Goal: Information Seeking & Learning: Learn about a topic

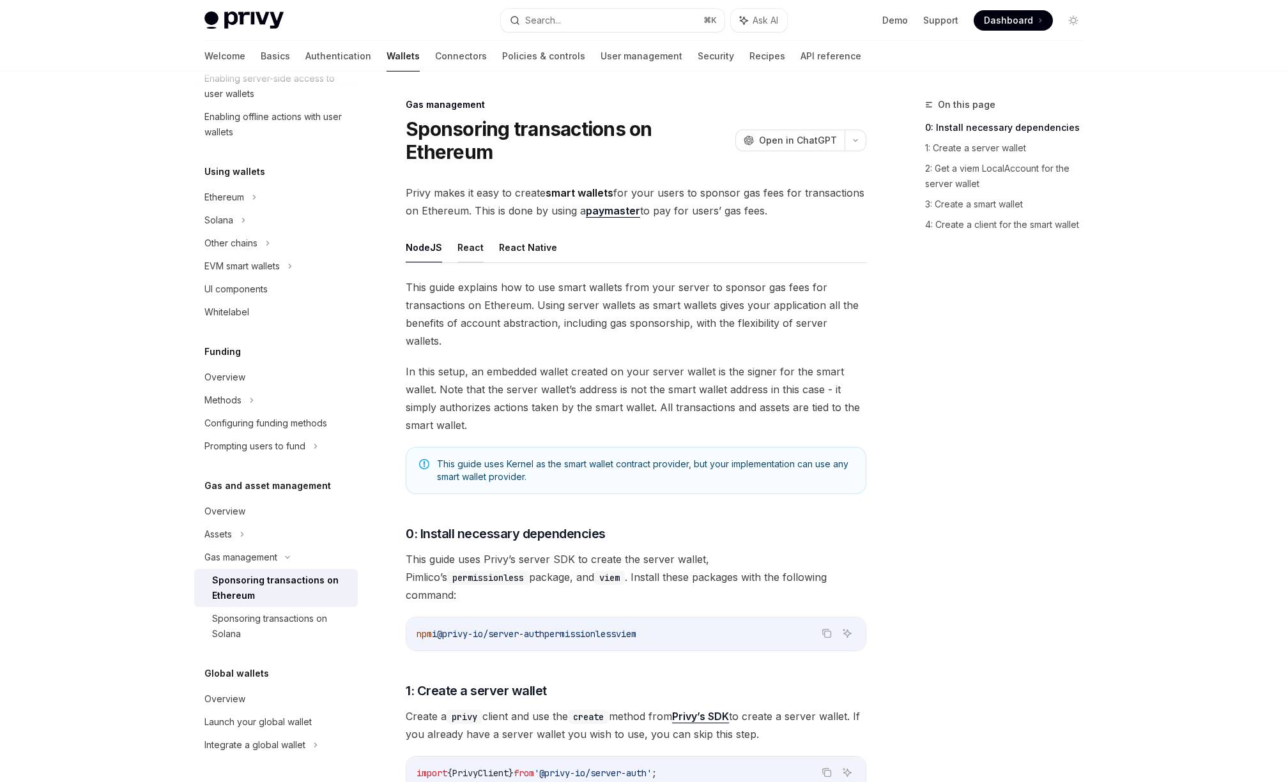
click at [462, 250] on button "React" at bounding box center [470, 248] width 26 height 30
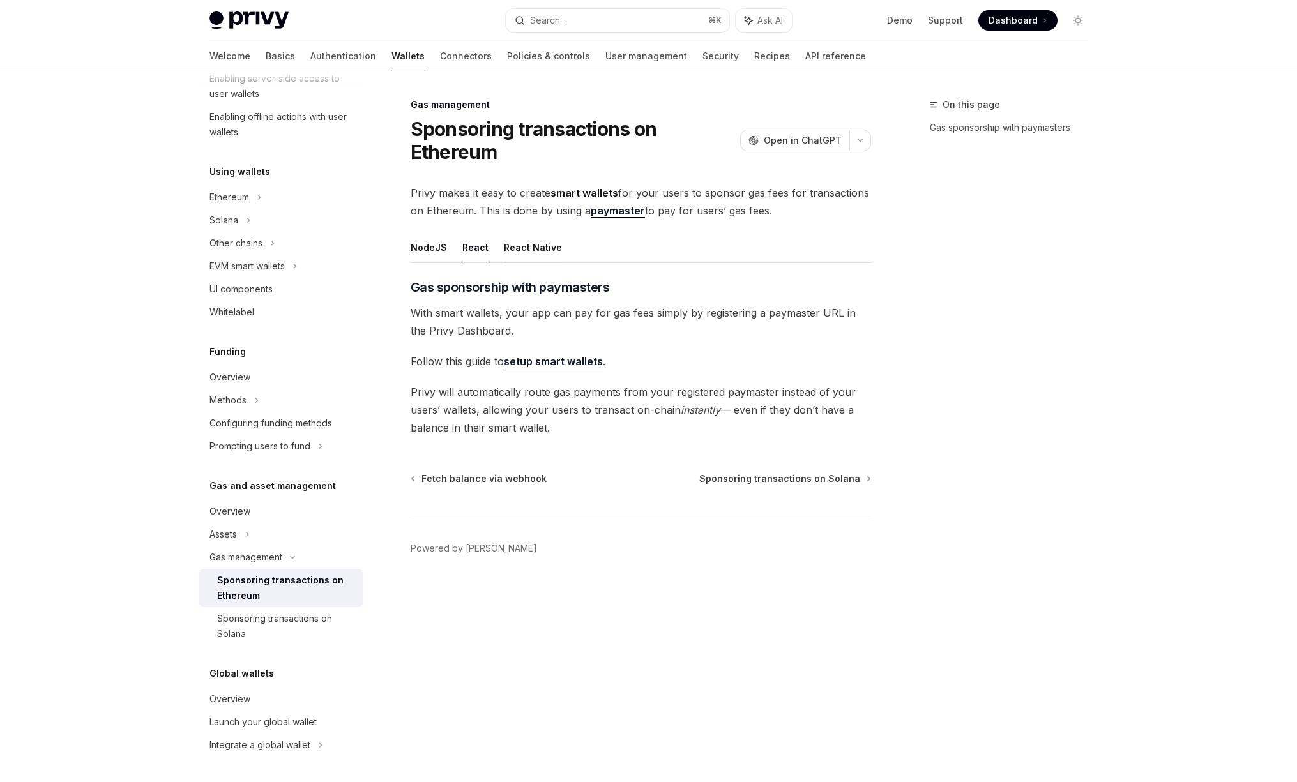
click at [538, 250] on button "React Native" at bounding box center [533, 248] width 58 height 30
type textarea "*"
click at [963, 129] on link "Gas sponsorship with paymasters" at bounding box center [1014, 128] width 169 height 20
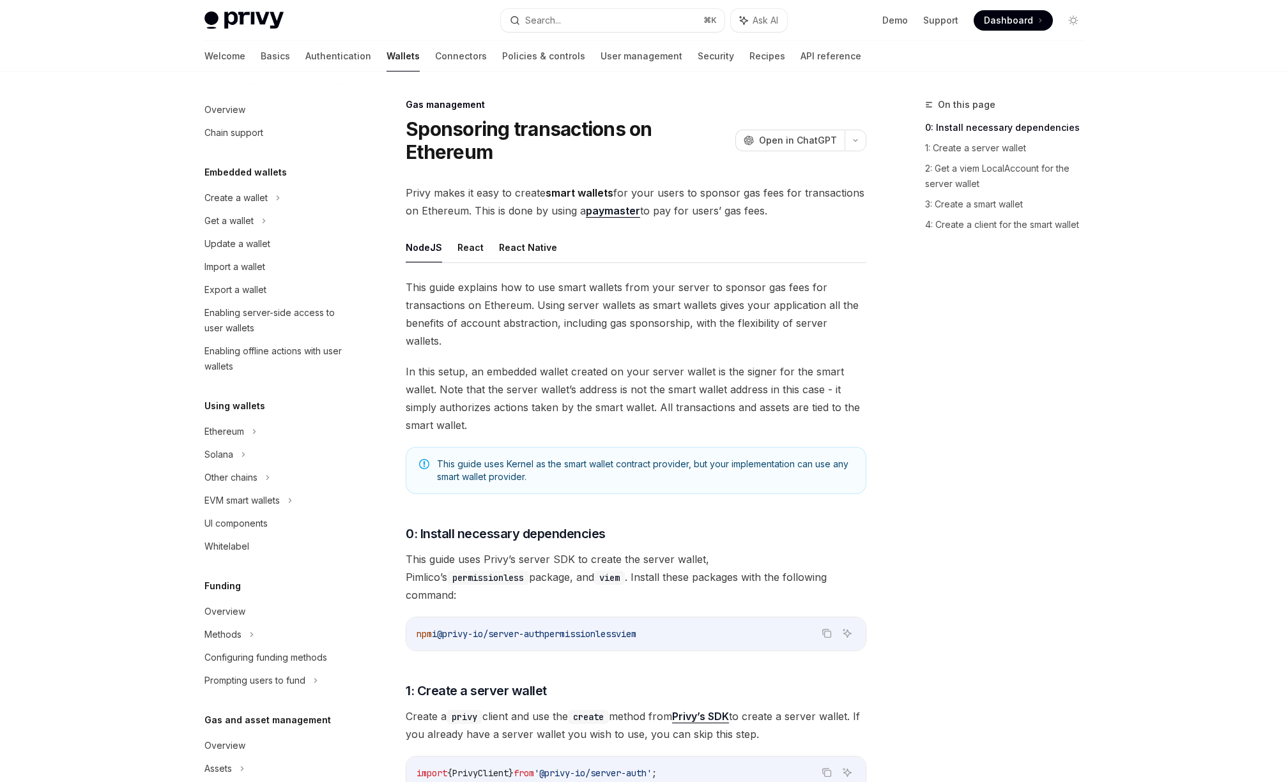
scroll to position [234, 0]
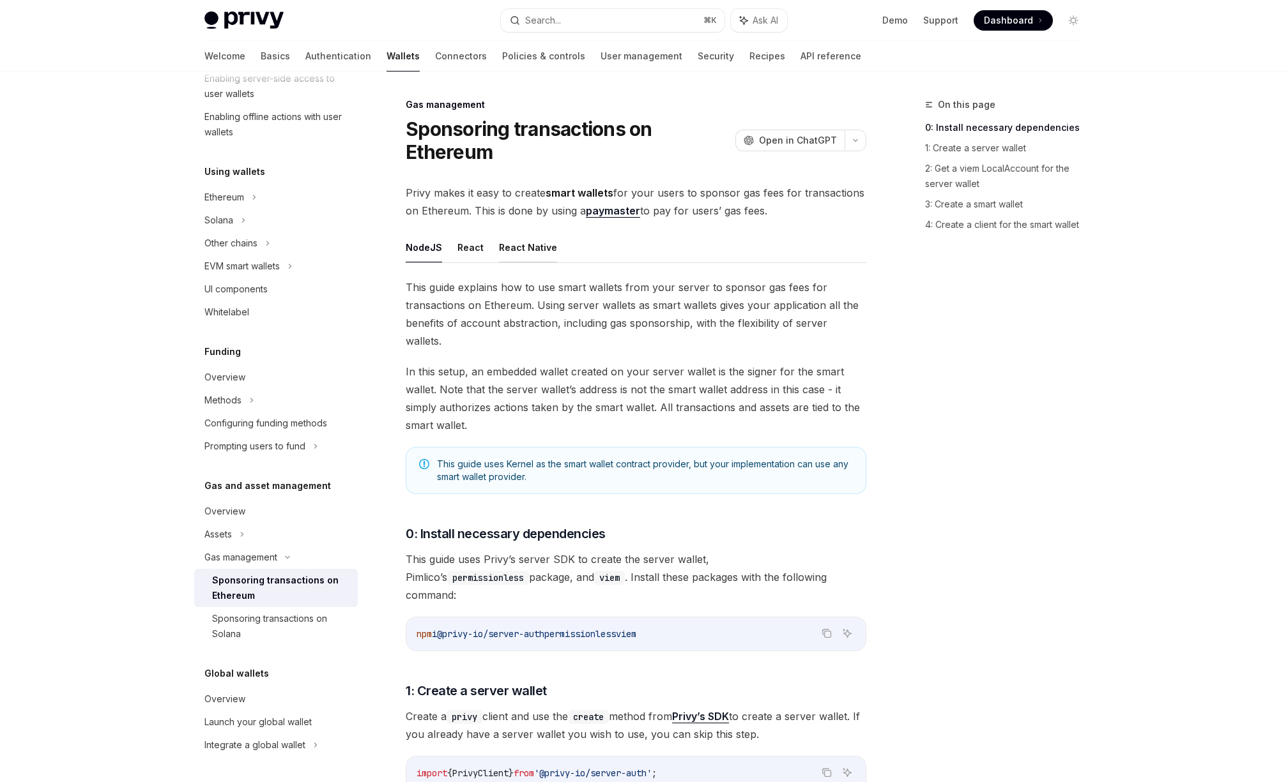
click at [524, 247] on button "React Native" at bounding box center [528, 248] width 58 height 30
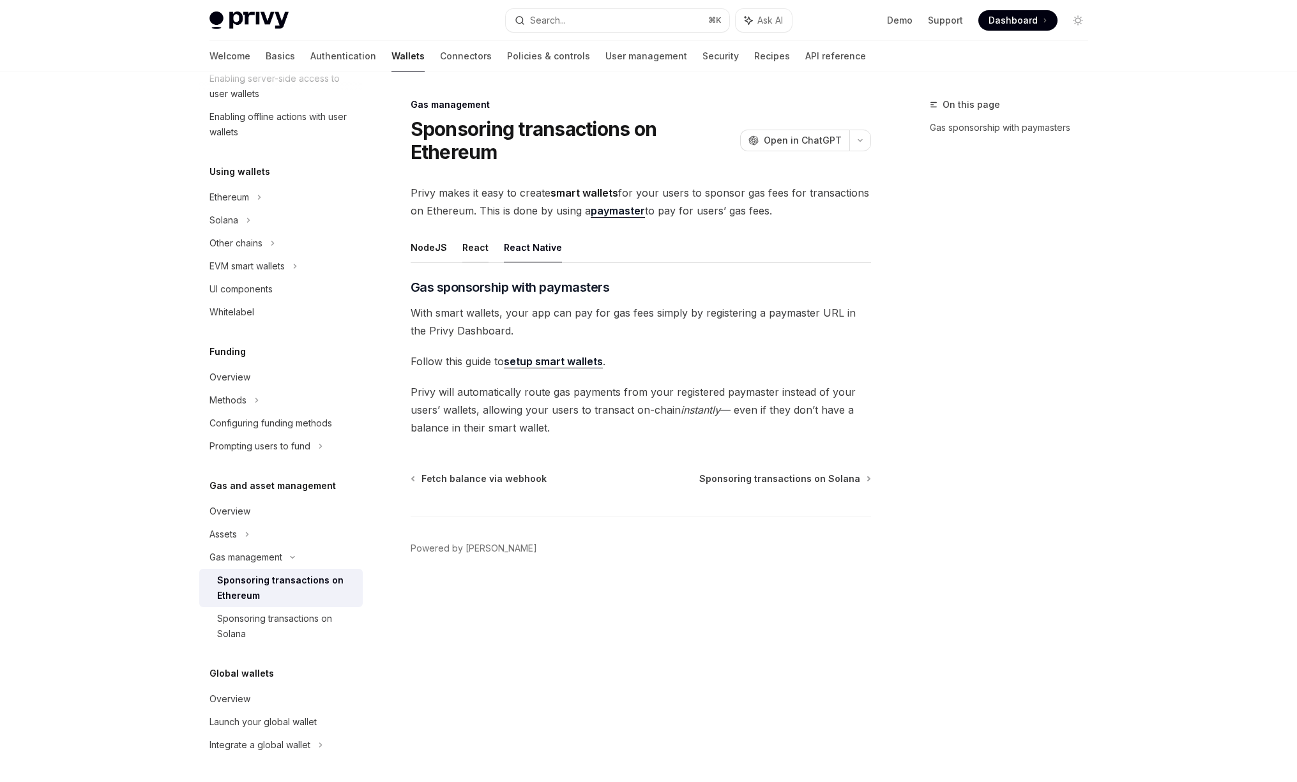
click at [475, 250] on button "React" at bounding box center [475, 248] width 26 height 30
click at [434, 248] on button "NodeJS" at bounding box center [429, 248] width 36 height 30
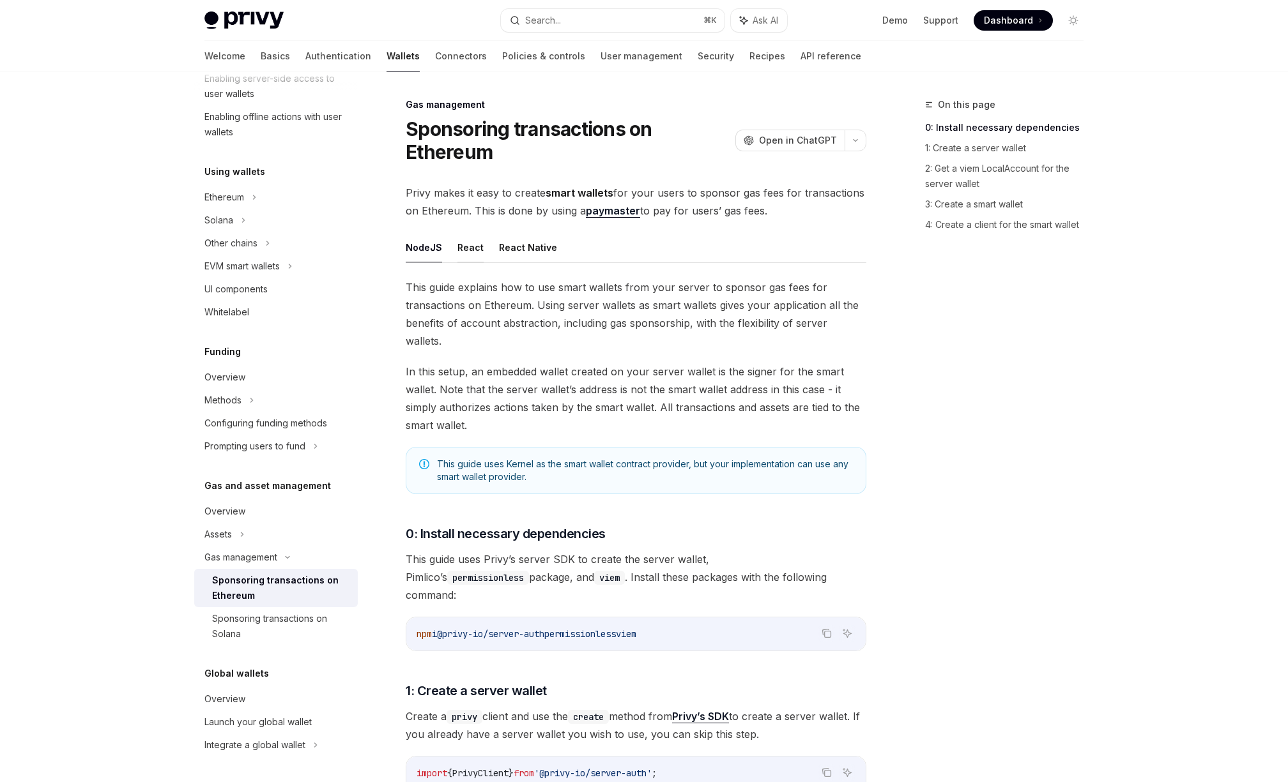
click at [471, 250] on button "React" at bounding box center [470, 248] width 26 height 30
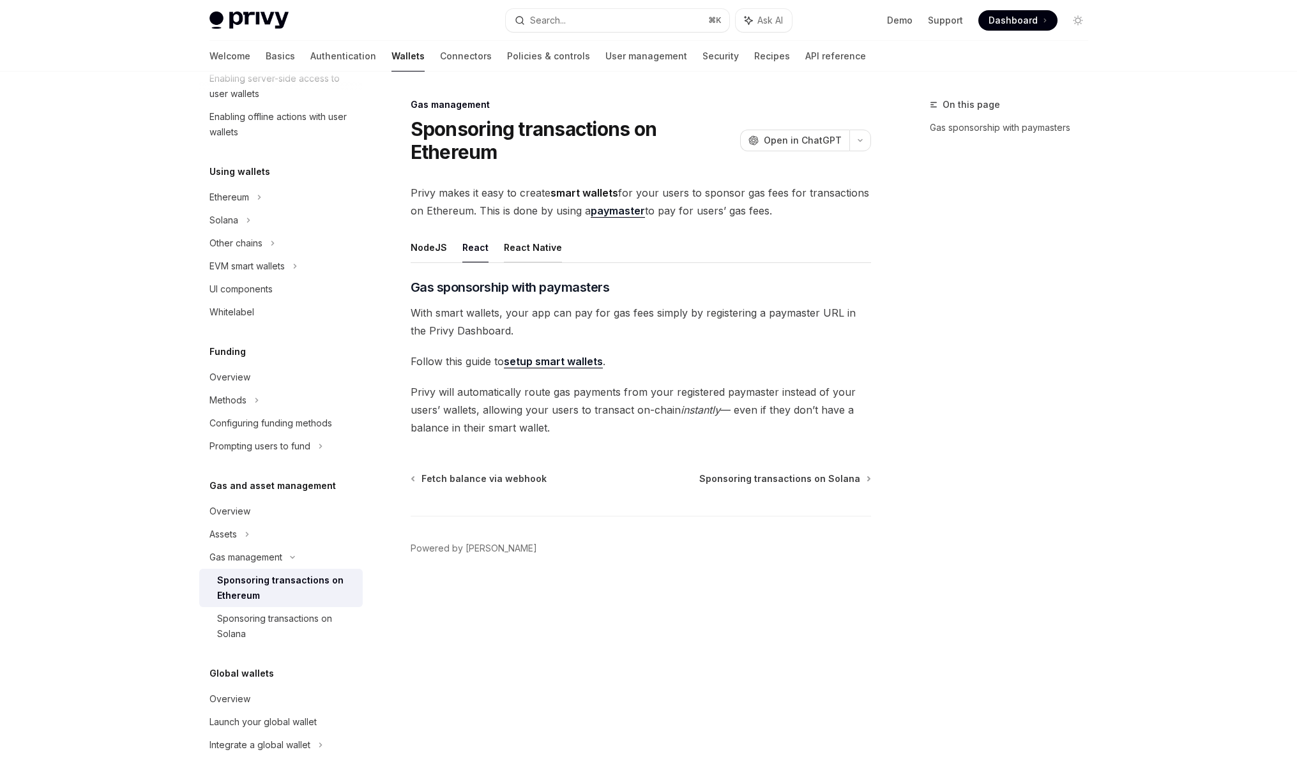
click at [506, 249] on button "React Native" at bounding box center [533, 248] width 58 height 30
click at [438, 250] on button "NodeJS" at bounding box center [429, 248] width 36 height 30
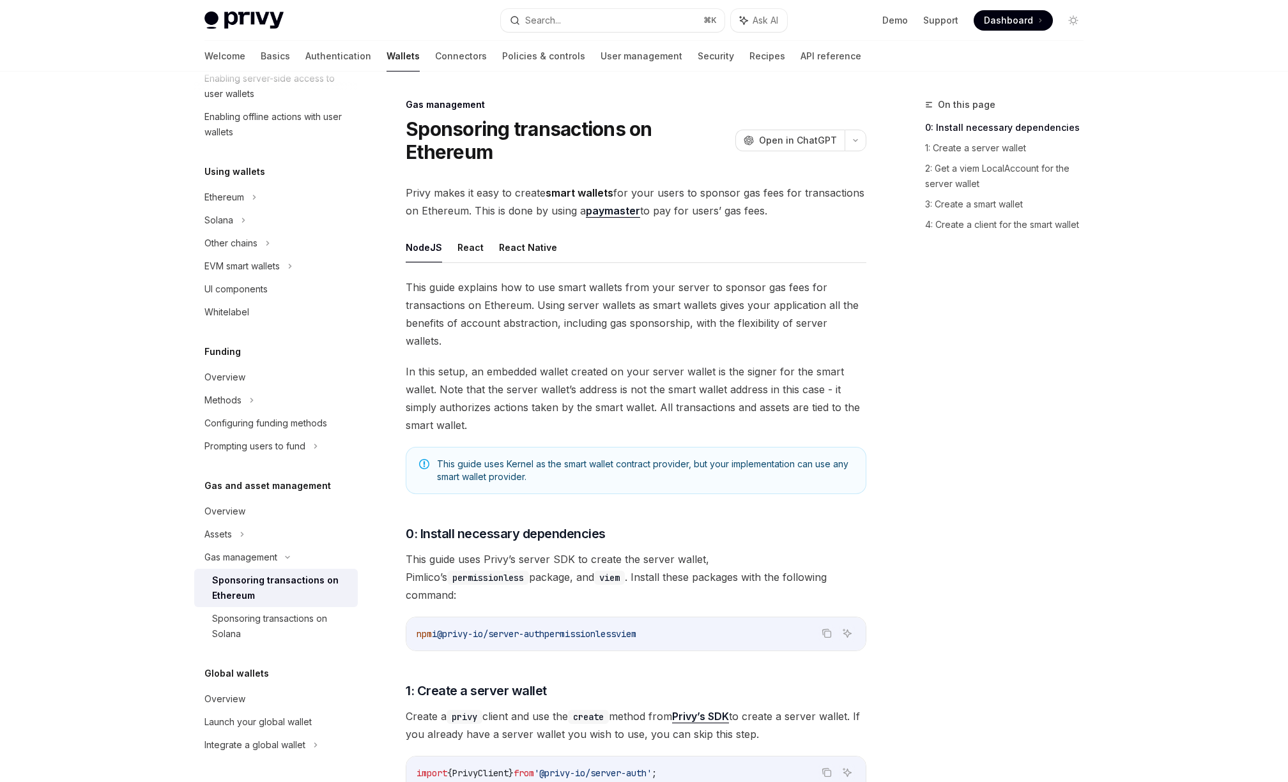
click at [423, 252] on button "NodeJS" at bounding box center [424, 248] width 36 height 30
click at [448, 252] on ul "NodeJS React React Native" at bounding box center [636, 248] width 461 height 31
click at [457, 252] on button "React" at bounding box center [470, 248] width 26 height 30
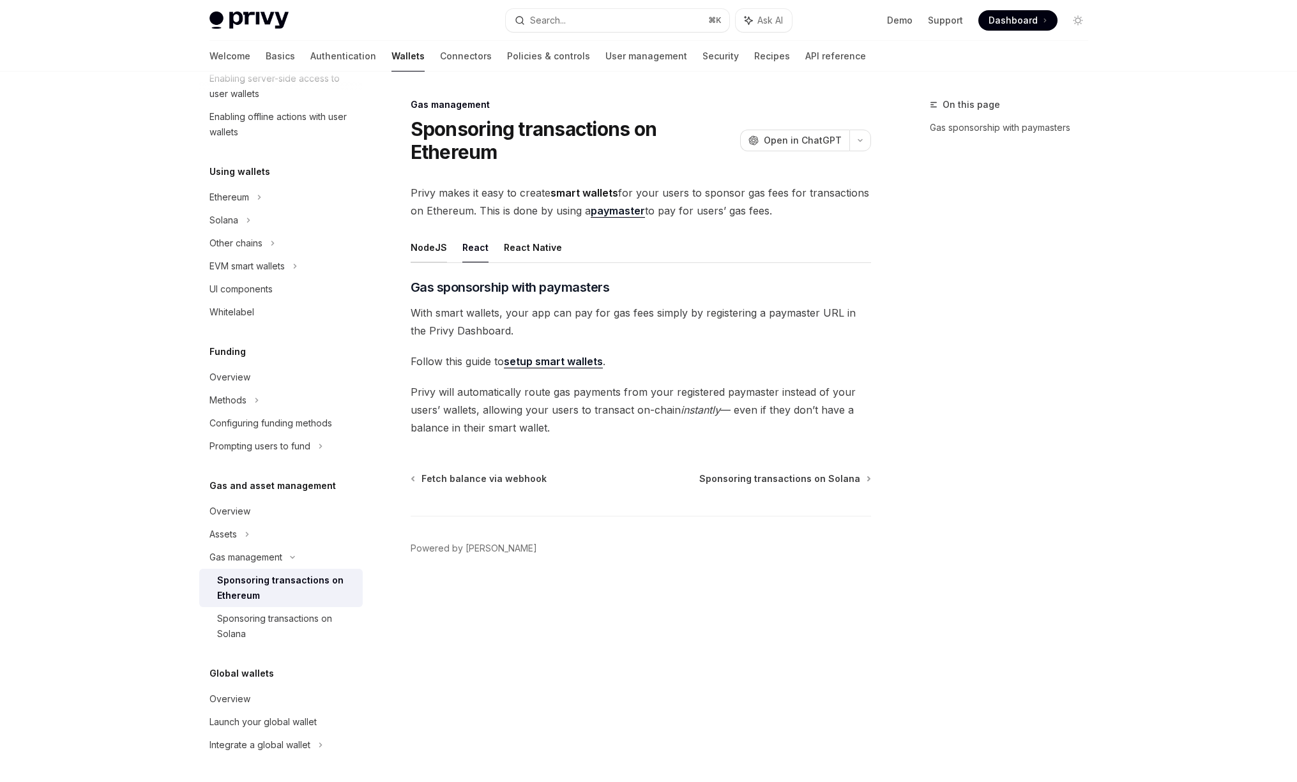
click at [432, 251] on button "NodeJS" at bounding box center [429, 248] width 36 height 30
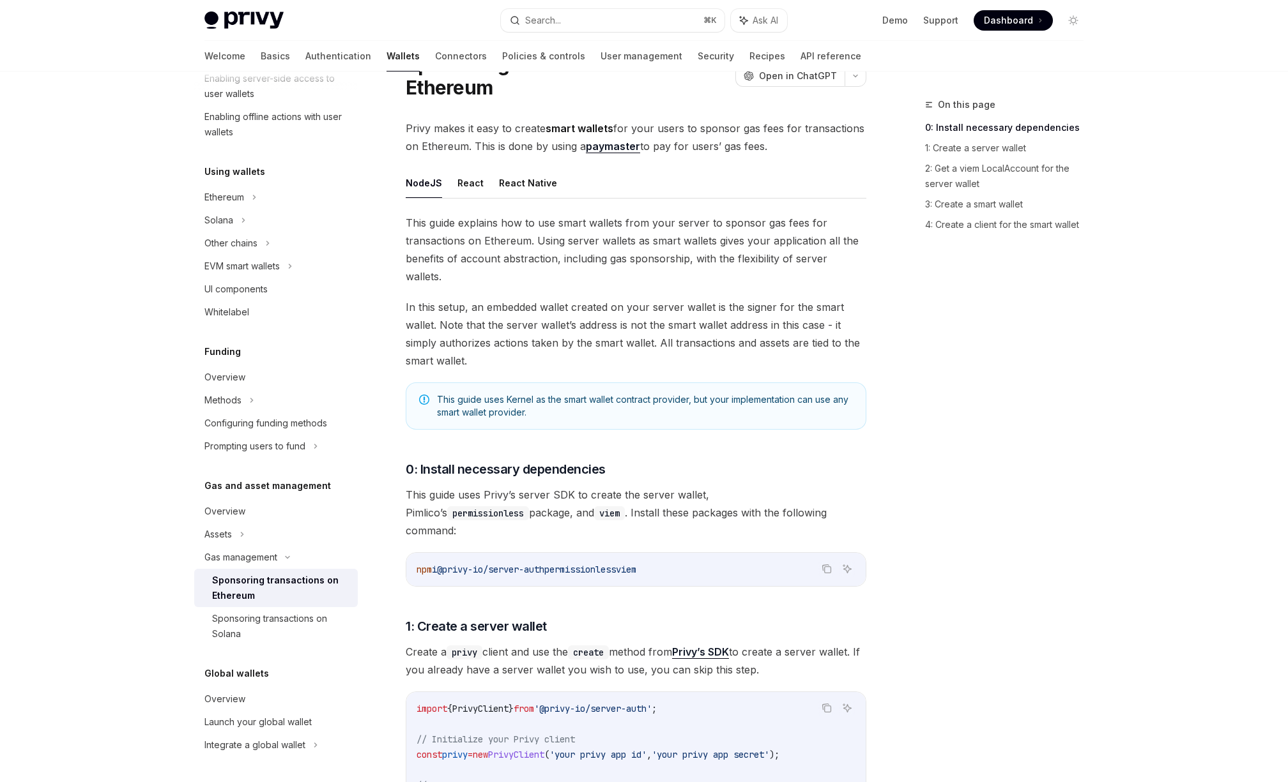
scroll to position [50, 0]
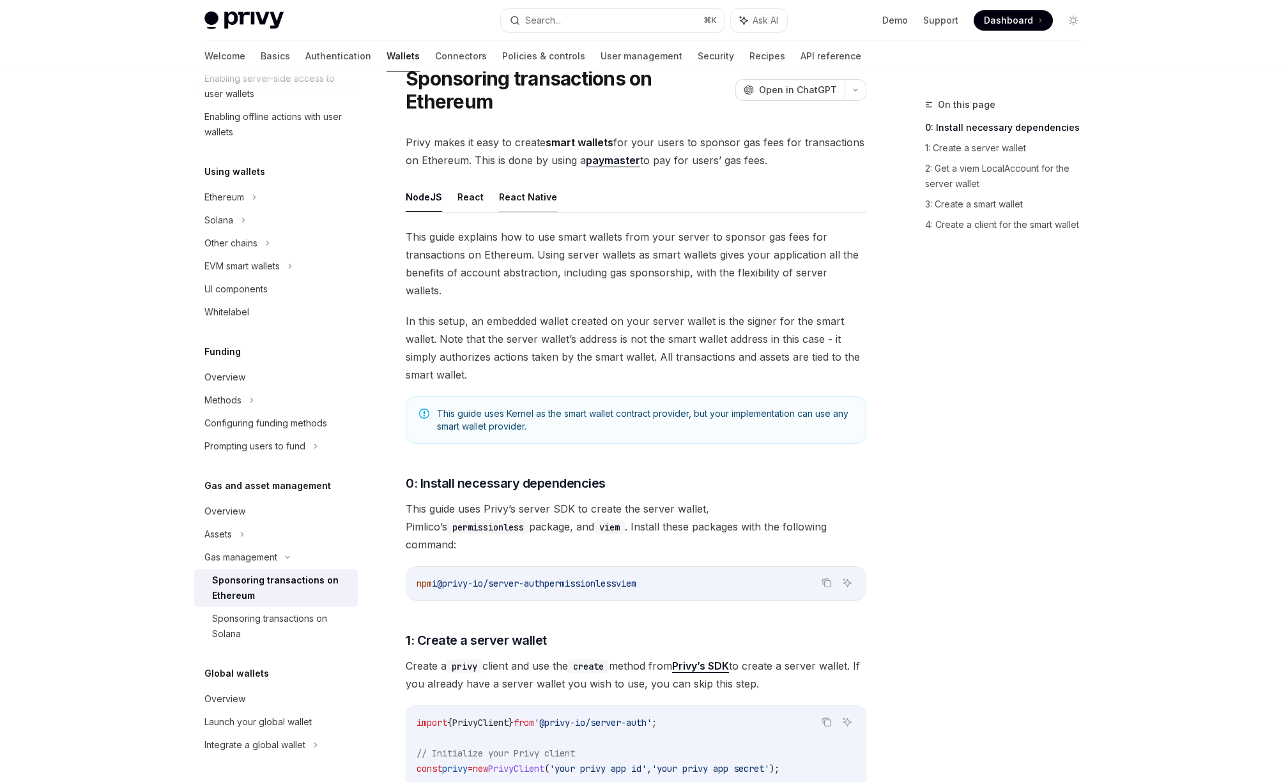
click at [500, 202] on button "React Native" at bounding box center [528, 197] width 58 height 30
type textarea "*"
